Goal: Transaction & Acquisition: Purchase product/service

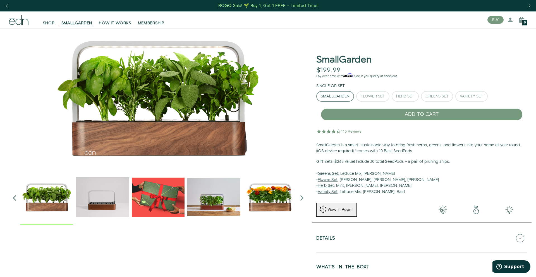
click at [222, 205] on img "4 / 6" at bounding box center [213, 197] width 53 height 53
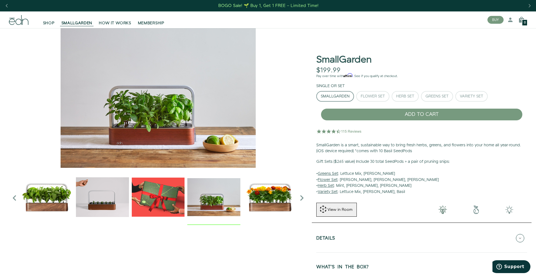
click at [266, 193] on img "5 / 6" at bounding box center [269, 197] width 53 height 53
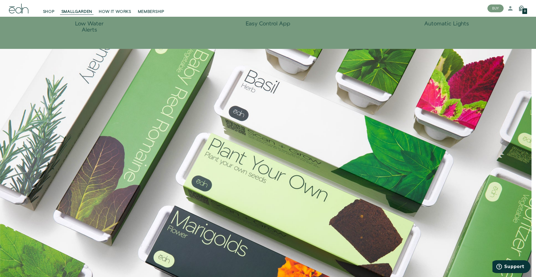
scroll to position [370, 0]
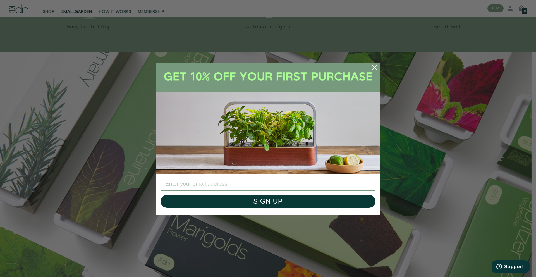
click at [369, 67] on circle "Close dialog" at bounding box center [375, 67] width 12 height 12
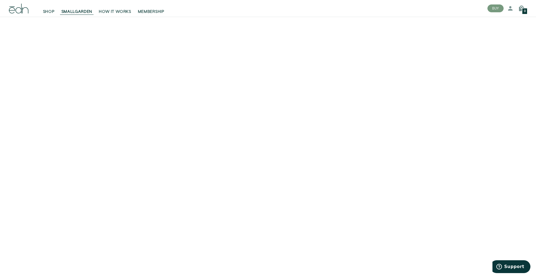
scroll to position [1023, 0]
click at [158, 13] on span "MEMBERSHIP" at bounding box center [151, 12] width 27 height 6
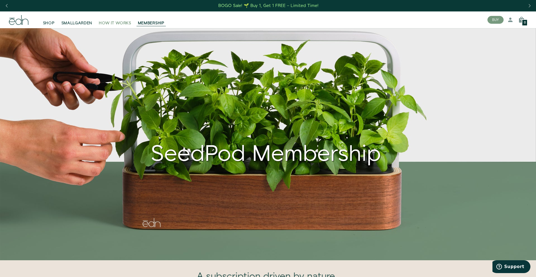
click at [104, 22] on span "HOW IT WORKS" at bounding box center [115, 23] width 32 height 6
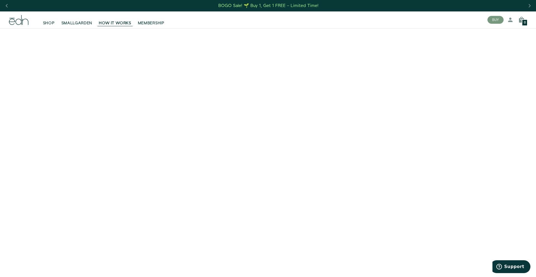
click at [234, 6] on div "BOGO Sale! 🌱 Buy 1, Get 1 FREE – Limited Time!" at bounding box center [268, 6] width 100 height 6
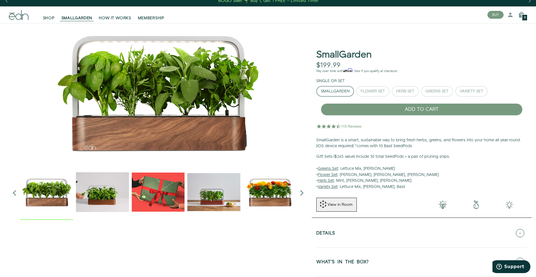
scroll to position [8, 0]
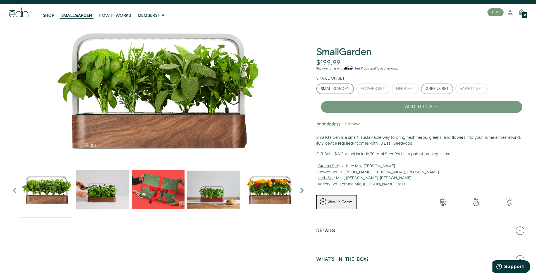
click at [437, 87] on div "Greens Set" at bounding box center [437, 89] width 23 height 4
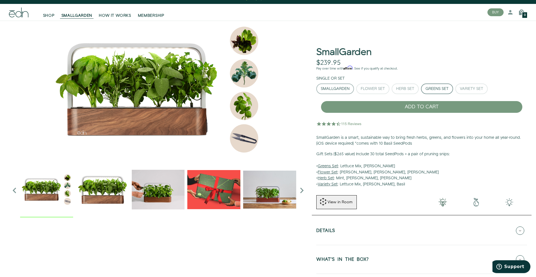
click at [342, 92] on button "SmallGarden" at bounding box center [335, 88] width 38 height 11
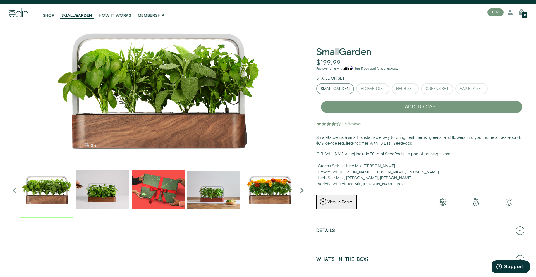
click at [336, 257] on h5 "WHAT'S IN THE BOX?" at bounding box center [342, 260] width 52 height 6
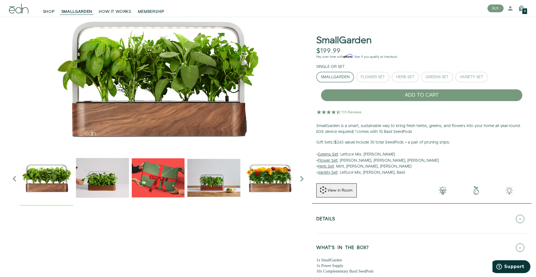
scroll to position [17, 0]
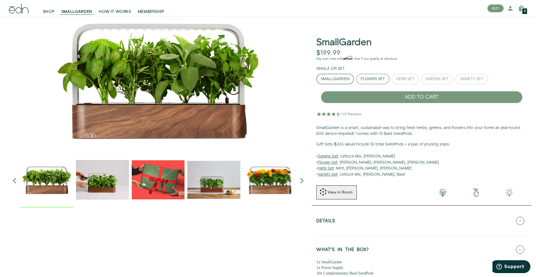
click at [379, 77] on div "Flower Set" at bounding box center [373, 79] width 24 height 4
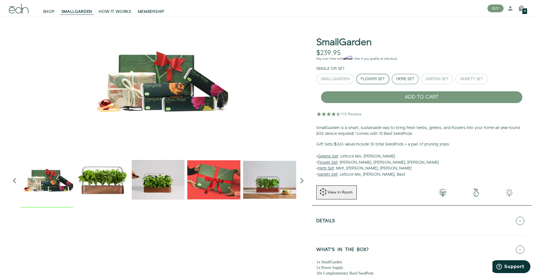
click at [411, 77] on div "Herb Set" at bounding box center [405, 79] width 18 height 4
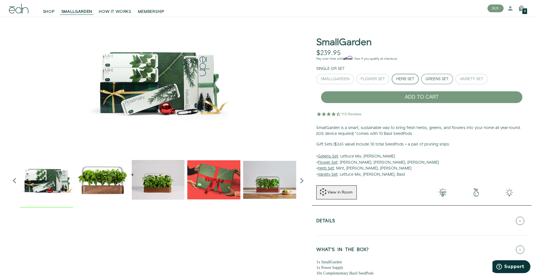
click at [434, 78] on div "Greens Set" at bounding box center [437, 79] width 23 height 4
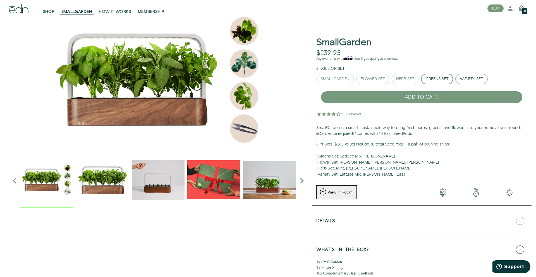
click at [465, 77] on div "Variety Set" at bounding box center [471, 79] width 23 height 4
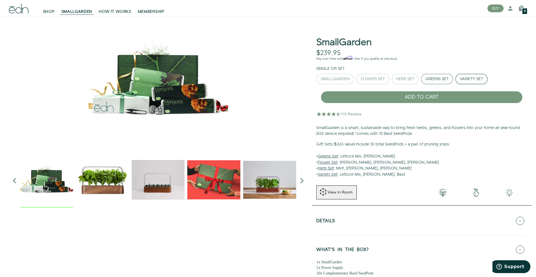
click at [448, 78] on div "Greens Set" at bounding box center [437, 79] width 23 height 4
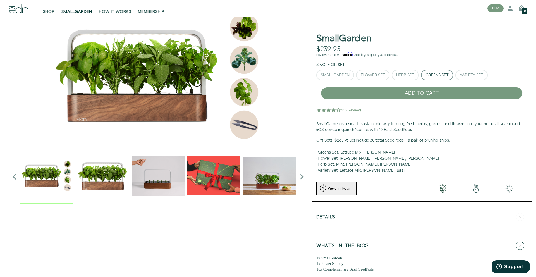
scroll to position [0, 0]
